Goal: Information Seeking & Learning: Learn about a topic

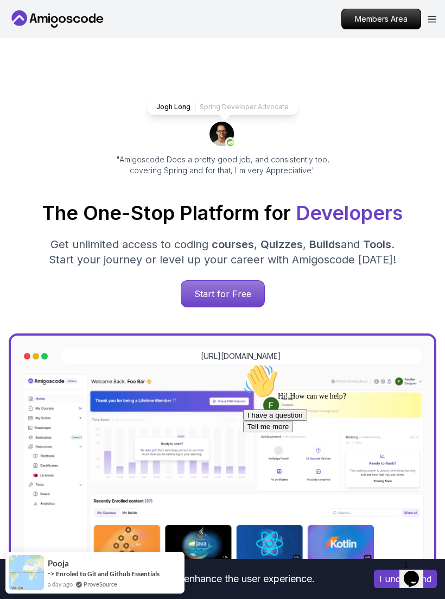
click at [431, 28] on div "Members Area" at bounding box center [388, 19] width 95 height 21
click at [430, 20] on icon "Open Menu" at bounding box center [432, 19] width 9 height 7
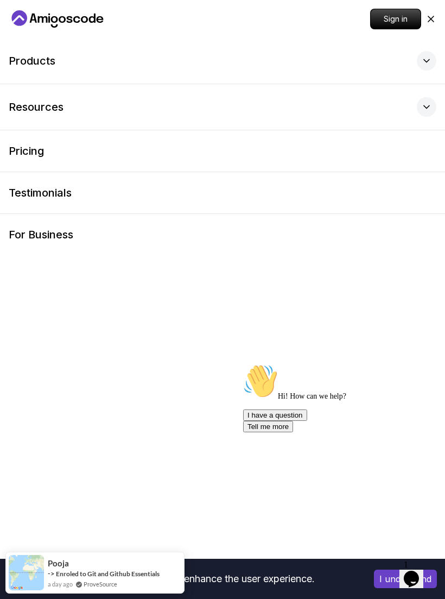
click at [398, 27] on p "Sign in" at bounding box center [396, 19] width 50 height 20
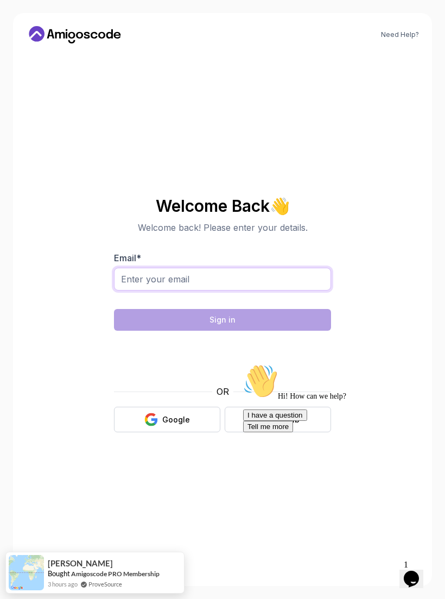
click at [250, 290] on input "Email *" at bounding box center [222, 279] width 217 height 23
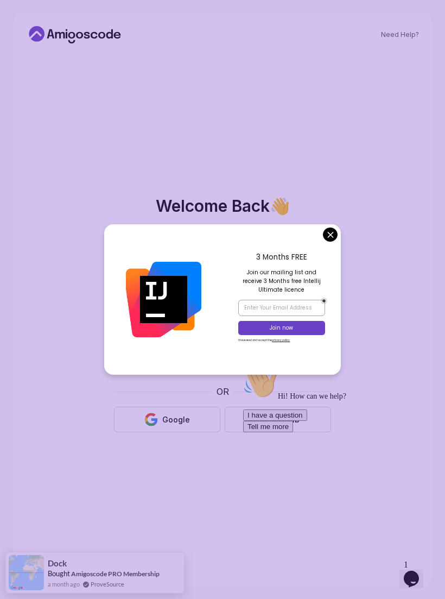
type input "[PERSON_NAME][EMAIL_ADDRESS][PERSON_NAME][DOMAIN_NAME]"
click at [347, 245] on section "Welcome Back 👋 Welcome back! Please enter your details. Email * [PERSON_NAME][E…" at bounding box center [222, 314] width 365 height 257
click at [329, 234] on p "Welcome back! Please enter your details." at bounding box center [222, 227] width 217 height 13
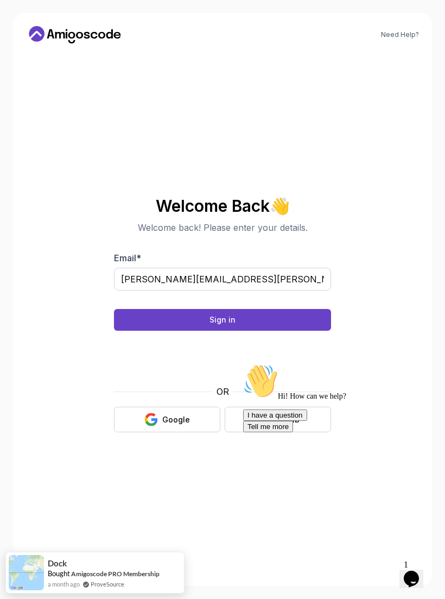
click at [303, 328] on button "Sign in" at bounding box center [222, 320] width 217 height 22
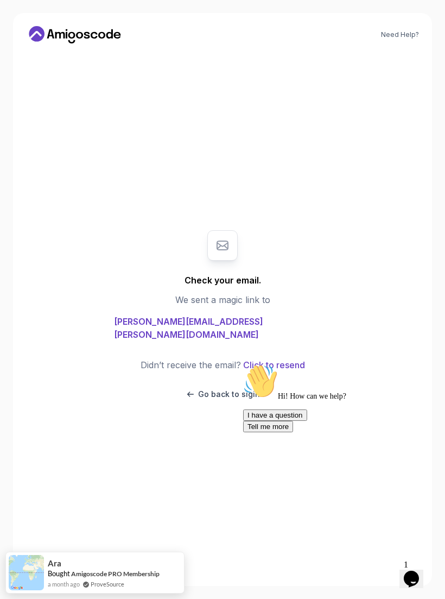
click at [236, 573] on div "Check your email. We sent a magic link to [PERSON_NAME][EMAIL_ADDRESS][PERSON_N…" at bounding box center [222, 314] width 365 height 516
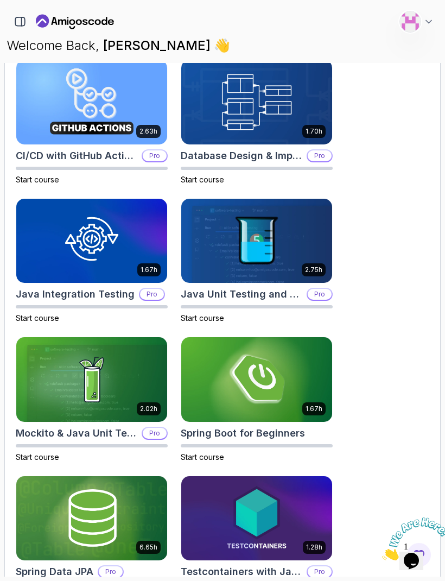
scroll to position [609, 0]
click at [296, 391] on img at bounding box center [256, 379] width 151 height 85
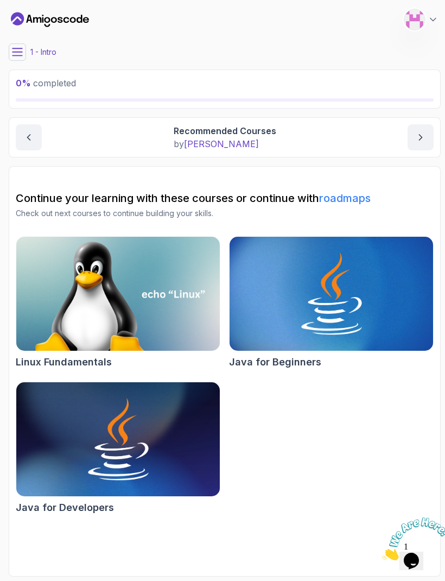
click at [26, 50] on button at bounding box center [17, 51] width 17 height 17
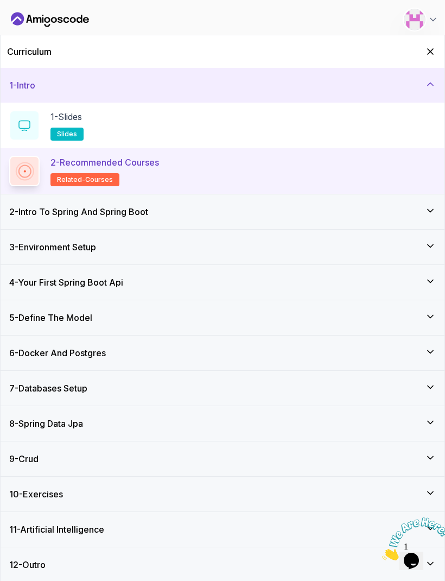
click at [177, 216] on div "2 - Intro To Spring And Spring Boot" at bounding box center [222, 211] width 427 height 13
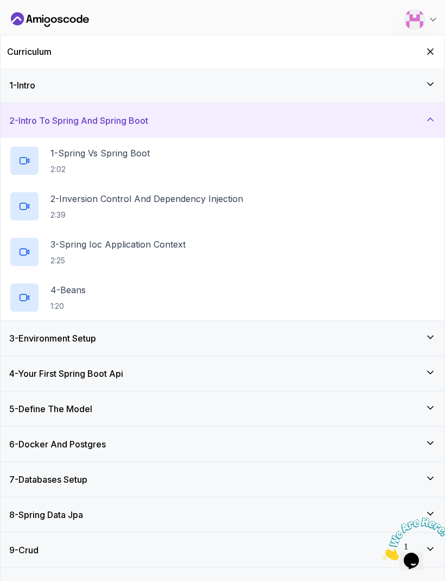
click at [36, 160] on div at bounding box center [24, 160] width 30 height 30
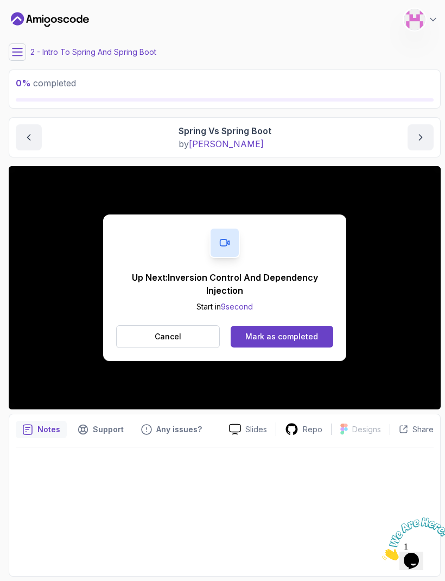
click at [268, 332] on div "Mark as completed" at bounding box center [281, 336] width 73 height 11
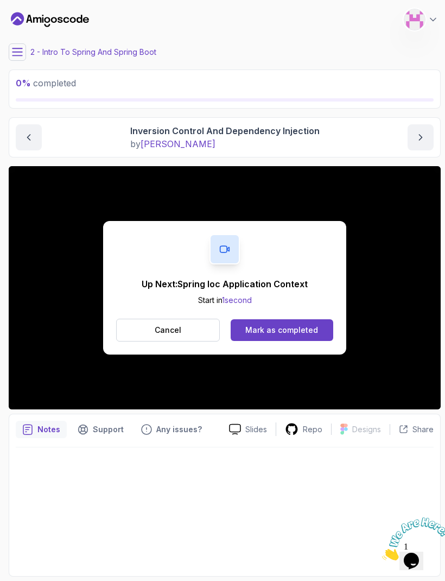
click at [307, 328] on div "Mark as completed" at bounding box center [281, 330] width 73 height 11
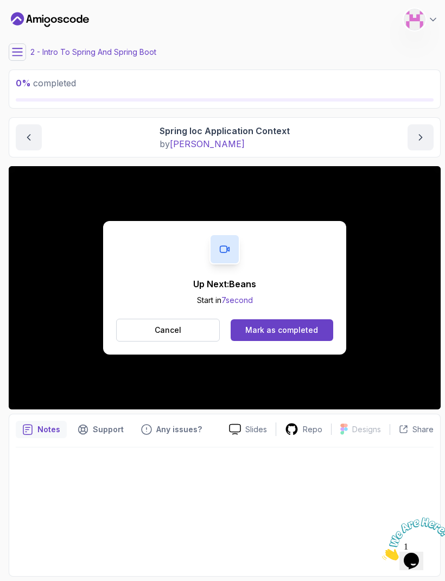
click at [269, 338] on button "Mark as completed" at bounding box center [282, 330] width 103 height 22
click at [307, 335] on button "Mark as completed" at bounding box center [282, 330] width 103 height 22
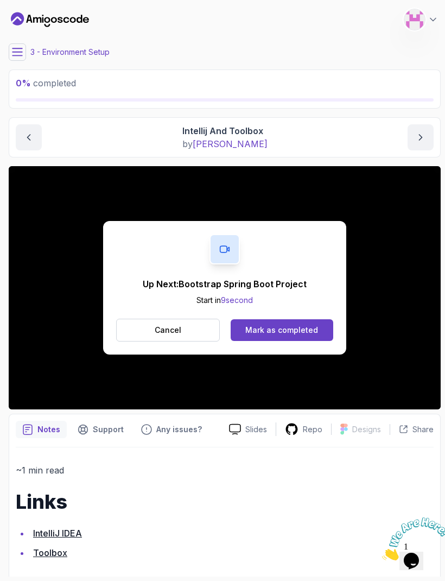
click at [300, 338] on button "Mark as completed" at bounding box center [282, 330] width 103 height 22
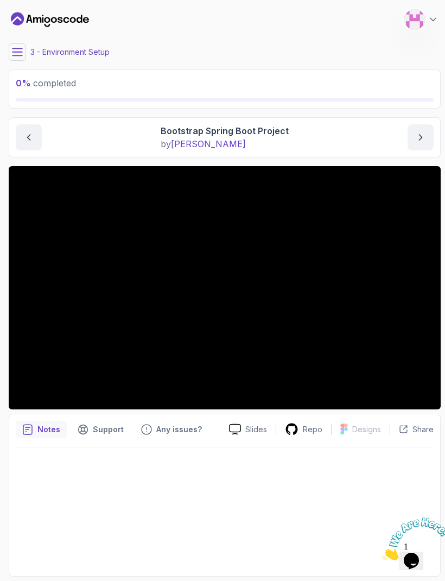
click at [144, 31] on div "My Courses Spring Boot for Beginners 0 Points 1 Kimberly Strauf Software Engine…" at bounding box center [225, 19] width 432 height 30
